Goal: Task Accomplishment & Management: Complete application form

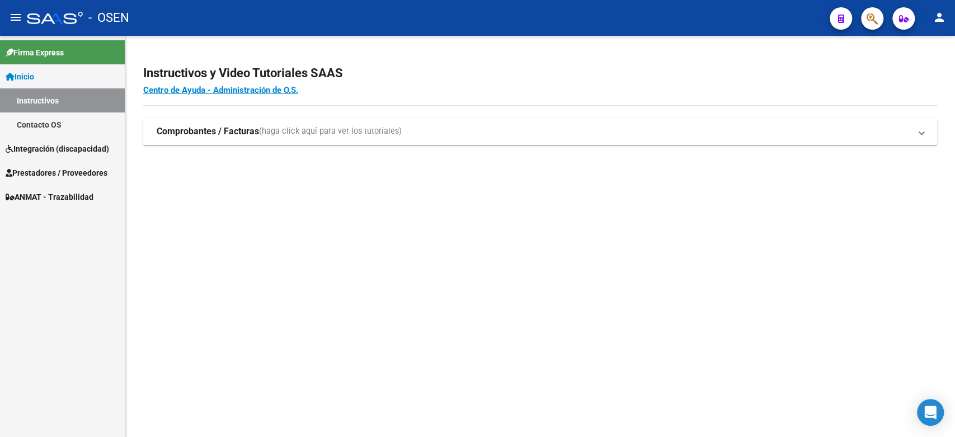
click at [61, 152] on span "Integración (discapacidad)" at bounding box center [58, 149] width 104 height 12
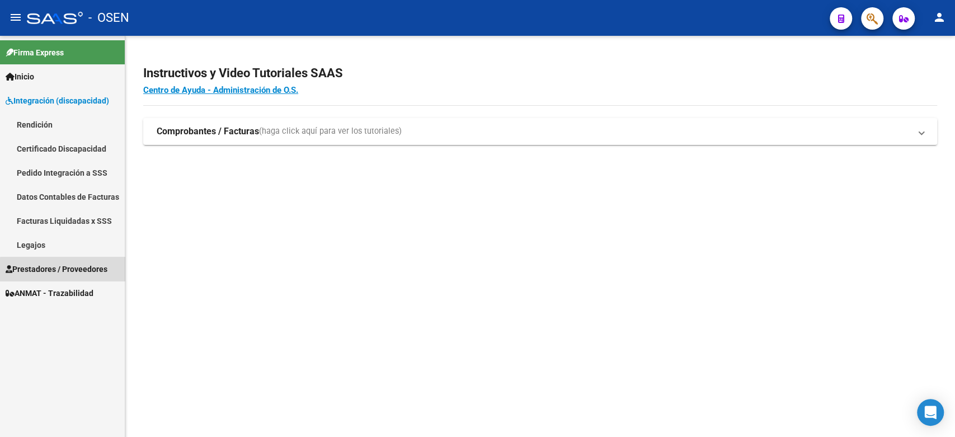
click at [82, 271] on span "Prestadores / Proveedores" at bounding box center [57, 269] width 102 height 12
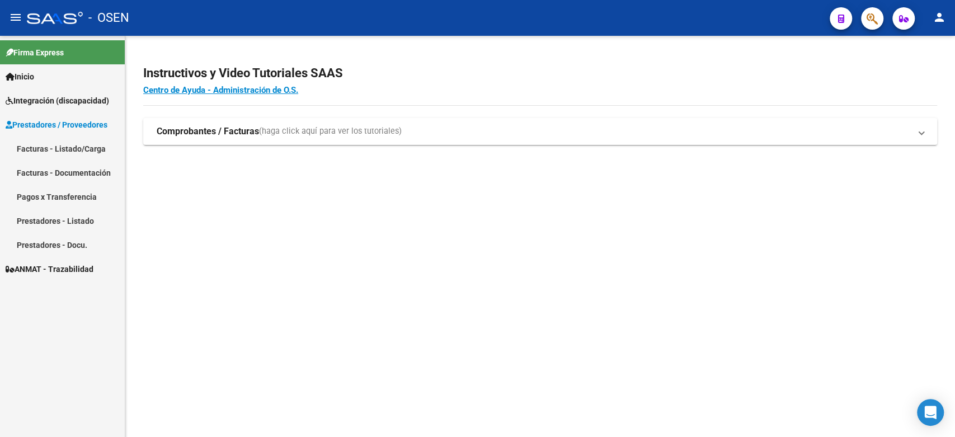
click at [70, 141] on link "Facturas - Listado/Carga" at bounding box center [62, 149] width 125 height 24
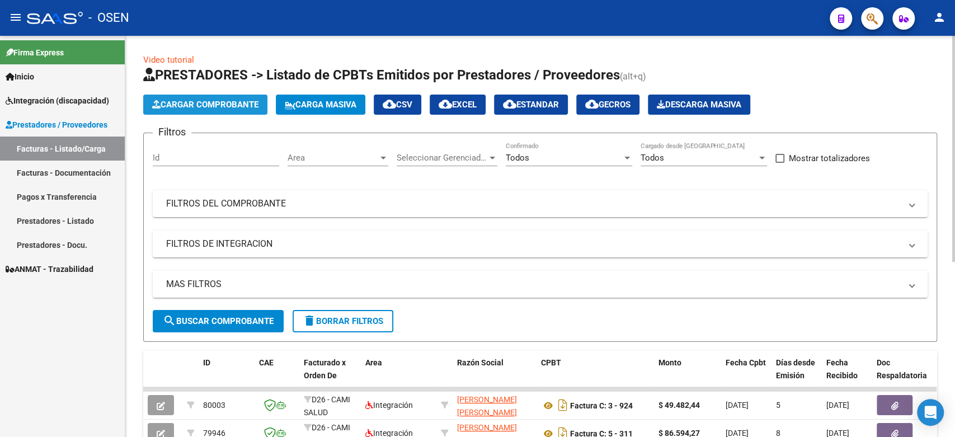
click at [238, 102] on span "Cargar Comprobante" at bounding box center [205, 105] width 106 height 10
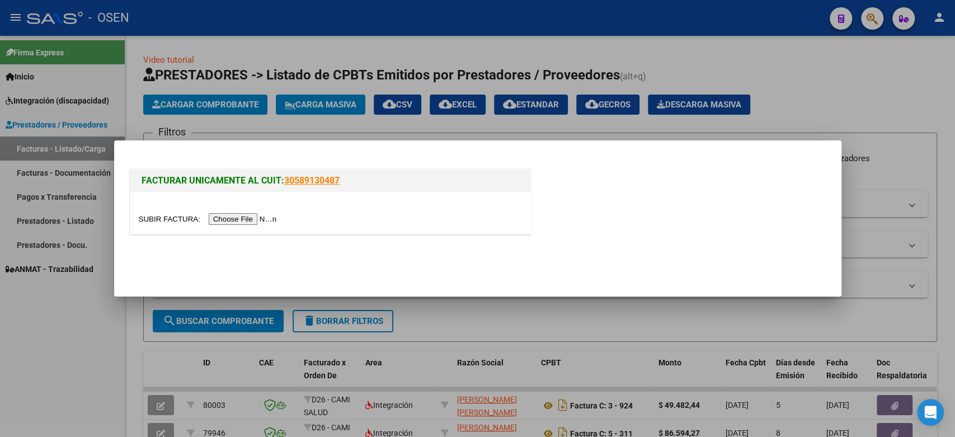
click at [238, 214] on input "file" at bounding box center [210, 219] width 142 height 12
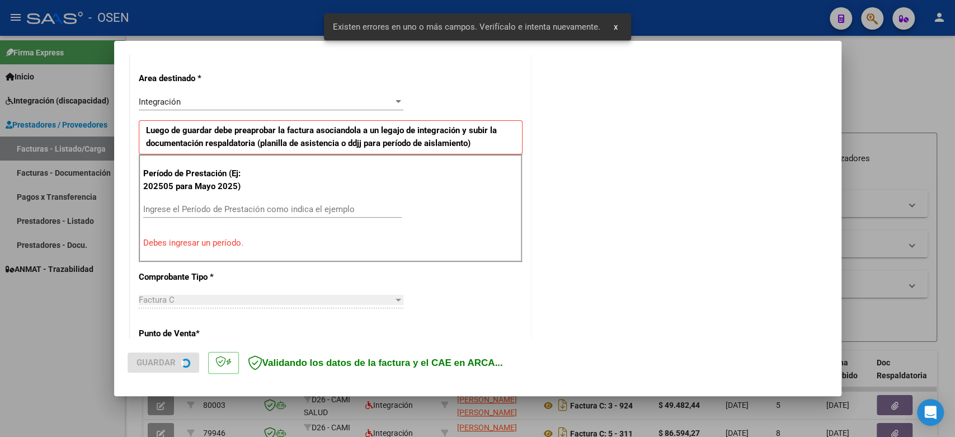
scroll to position [246, 0]
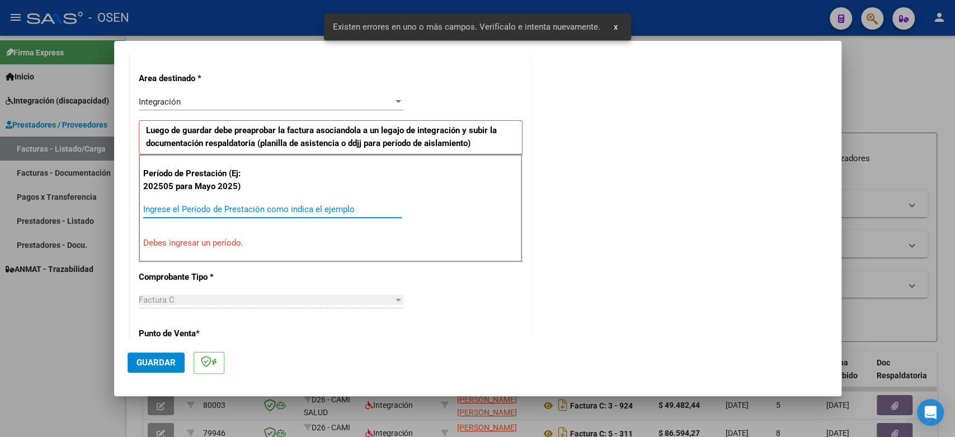
click at [257, 212] on input "Ingrese el Período de Prestación como indica el ejemplo" at bounding box center [272, 209] width 259 height 10
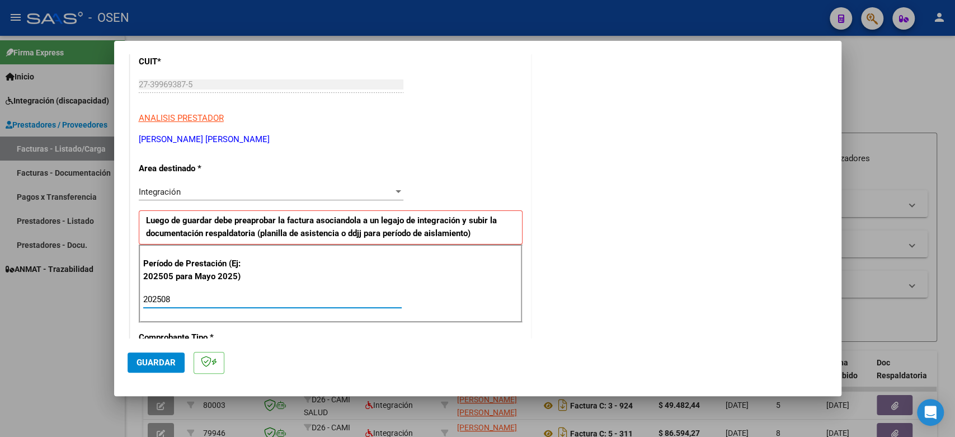
scroll to position [0, 0]
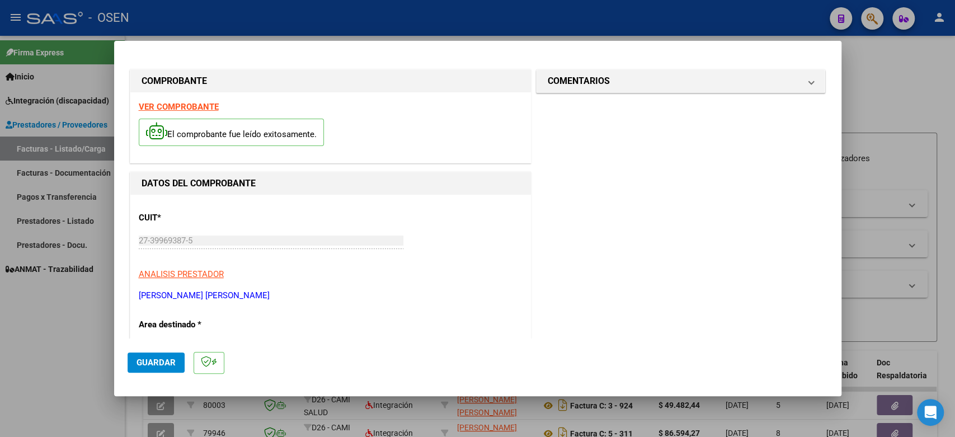
type input "202508"
click at [163, 366] on span "Guardar" at bounding box center [156, 363] width 39 height 10
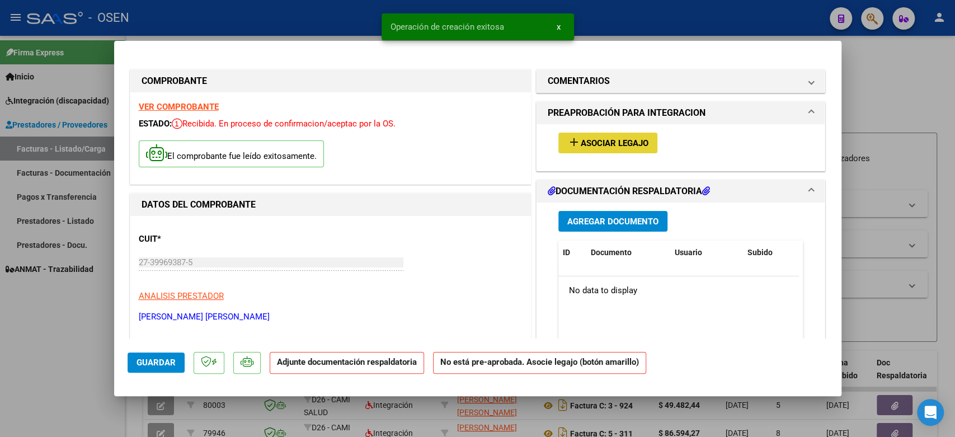
click at [627, 140] on span "Asociar Legajo" at bounding box center [615, 143] width 68 height 10
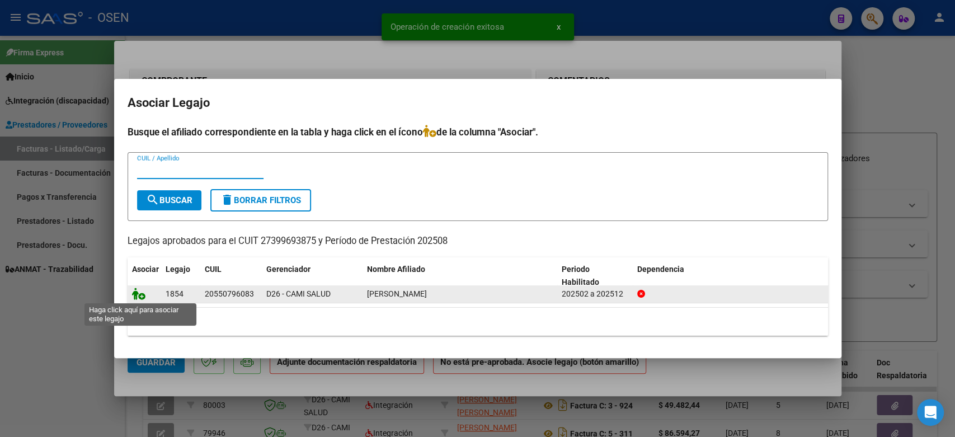
click at [139, 290] on icon at bounding box center [138, 294] width 13 height 12
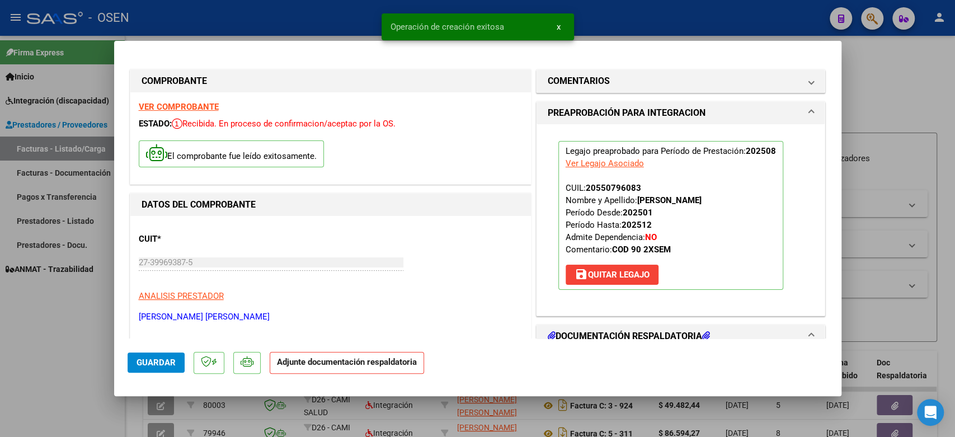
click at [597, 330] on h1 "DOCUMENTACIÓN RESPALDATORIA" at bounding box center [629, 336] width 162 height 13
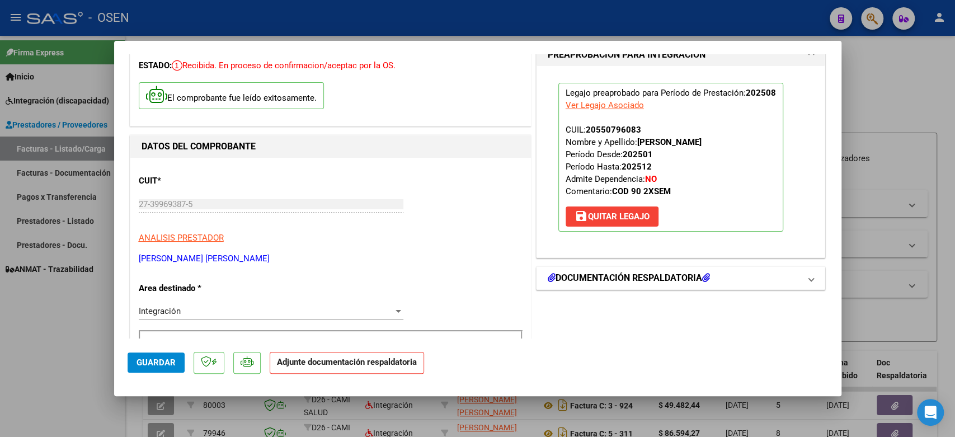
scroll to position [124, 0]
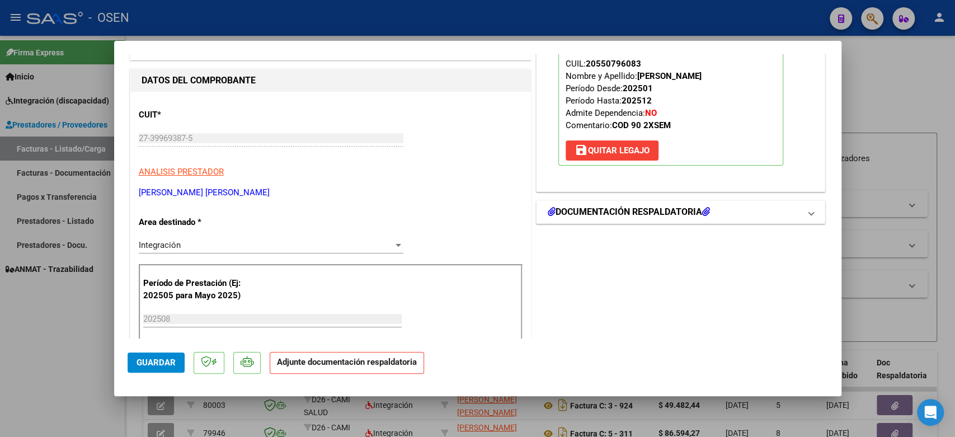
click at [634, 209] on h1 "DOCUMENTACIÓN RESPALDATORIA" at bounding box center [629, 211] width 162 height 13
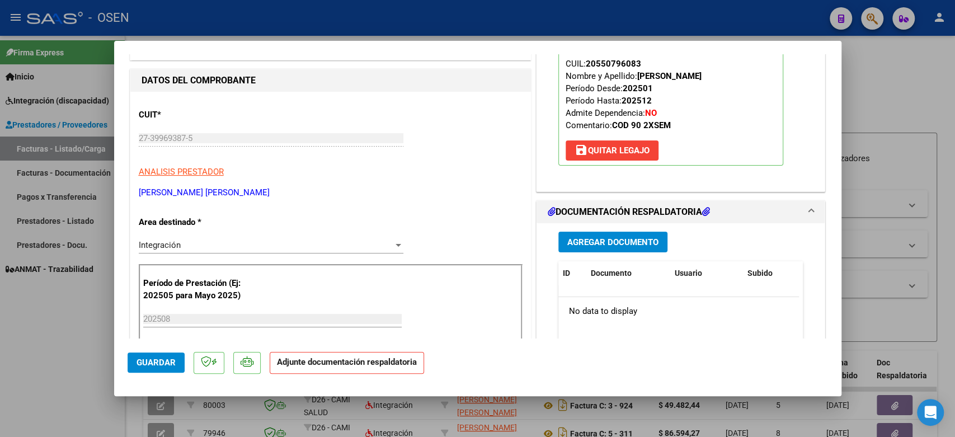
click at [622, 243] on span "Agregar Documento" at bounding box center [613, 242] width 91 height 10
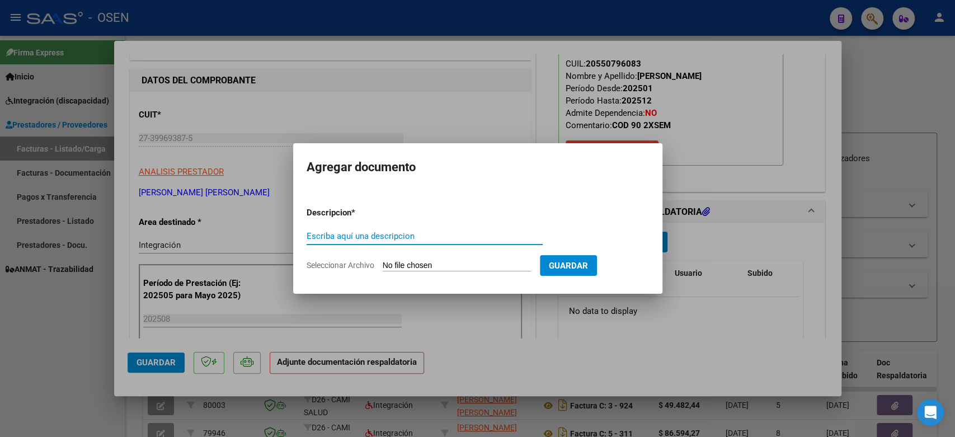
click at [352, 233] on input "Escriba aquí una descripcion" at bounding box center [425, 236] width 236 height 10
type input "PLANILLA ASISTENCIA"
click at [426, 260] on app-file-uploader "Seleccionar Archivo" at bounding box center [423, 265] width 233 height 10
click at [447, 268] on input "Seleccionar Archivo" at bounding box center [457, 266] width 148 height 11
type input "C:\fakepath\Asistencia [DATE] [PERSON_NAME].pdf"
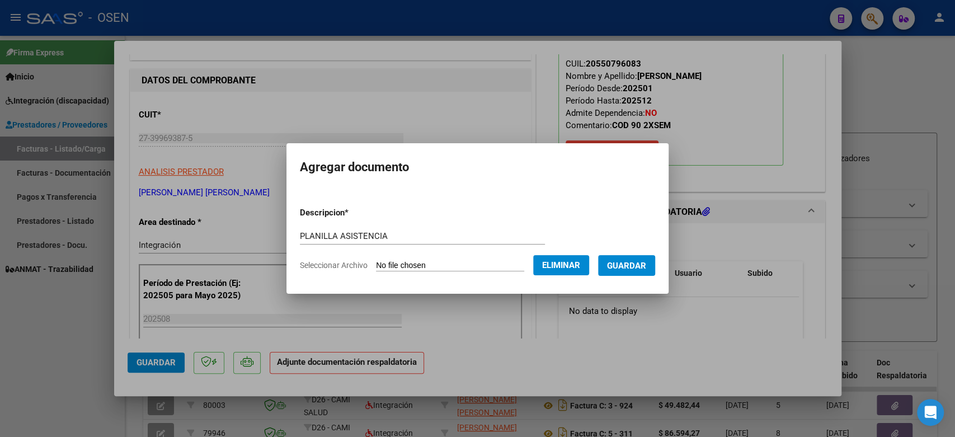
click at [645, 269] on span "Guardar" at bounding box center [626, 266] width 39 height 10
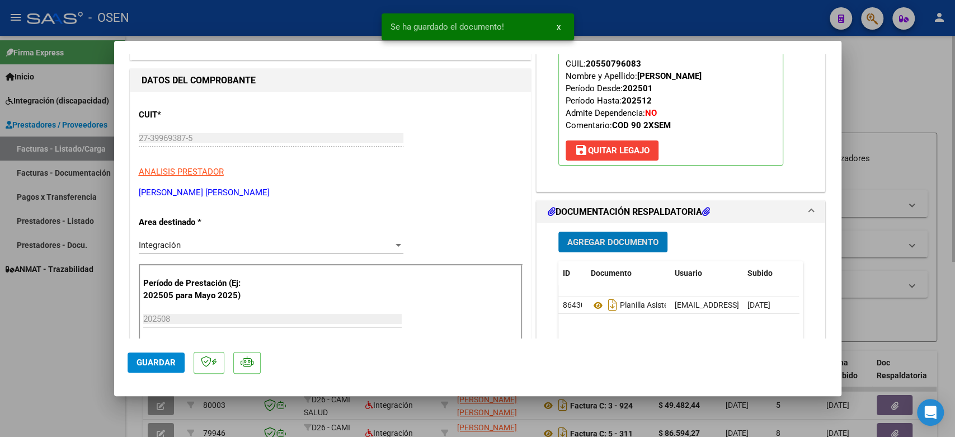
type input "$ 0,00"
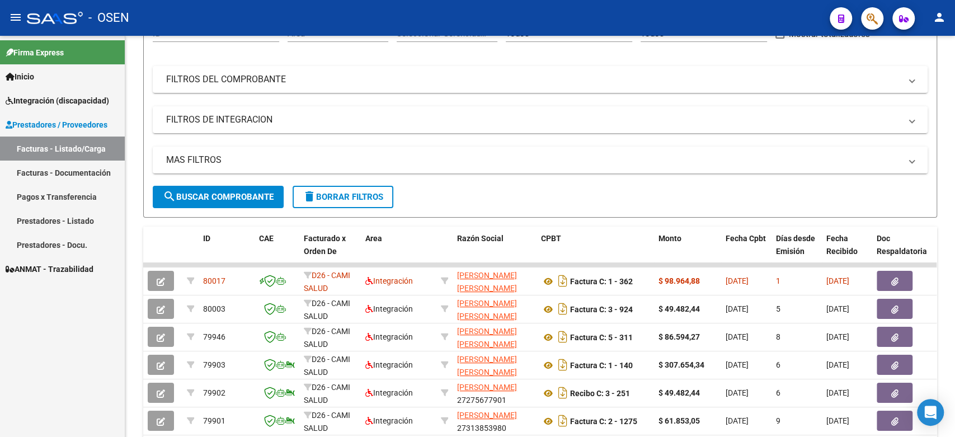
click at [940, 17] on mat-icon "person" at bounding box center [939, 17] width 13 height 13
click at [763, 63] on div at bounding box center [477, 218] width 955 height 437
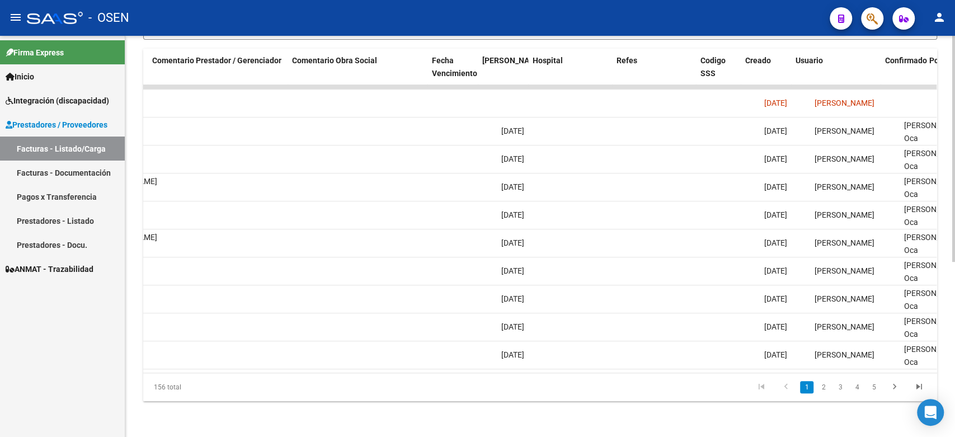
scroll to position [0, 1778]
